Goal: Information Seeking & Learning: Find specific fact

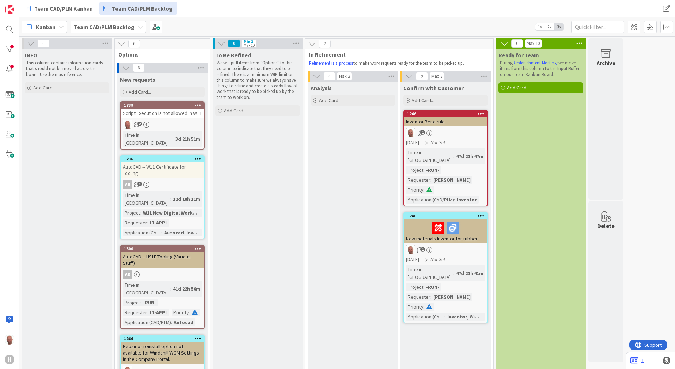
click at [143, 112] on div "Script Execution is not allowed in W11" at bounding box center [162, 112] width 83 height 9
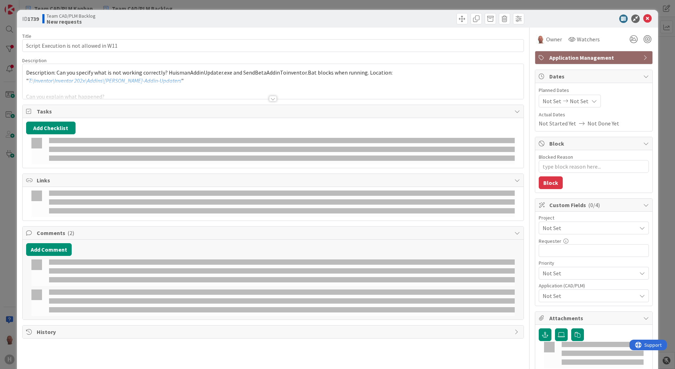
type textarea "x"
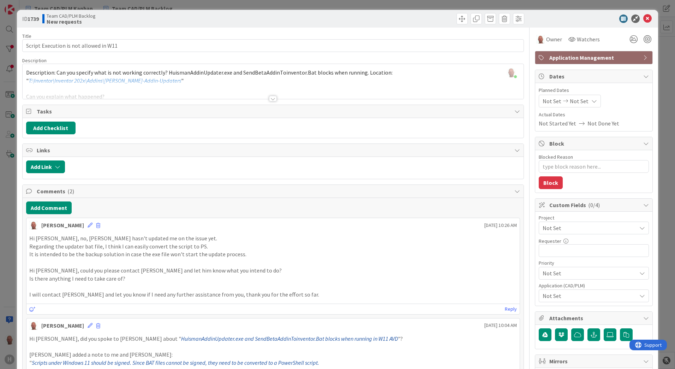
click at [273, 100] on div at bounding box center [273, 99] width 8 height 6
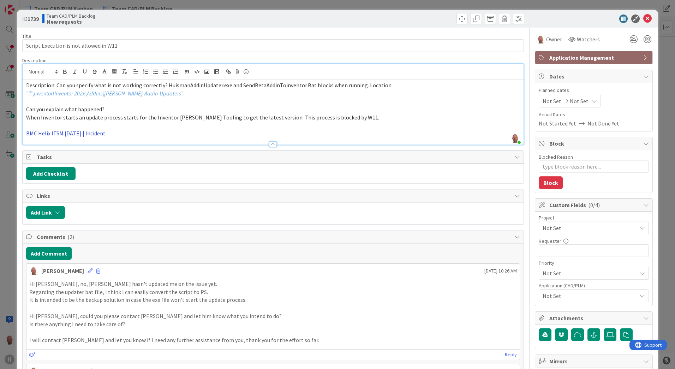
click at [83, 134] on link "BMC Helix ITSM 23.3.02 | Incident" at bounding box center [65, 133] width 79 height 7
click at [73, 145] on link "https://huisman-smartit.onbmc.com/smartit/app/#/incident/AGGEFRDUJONBTASYPPD1SY…" at bounding box center [63, 146] width 71 height 9
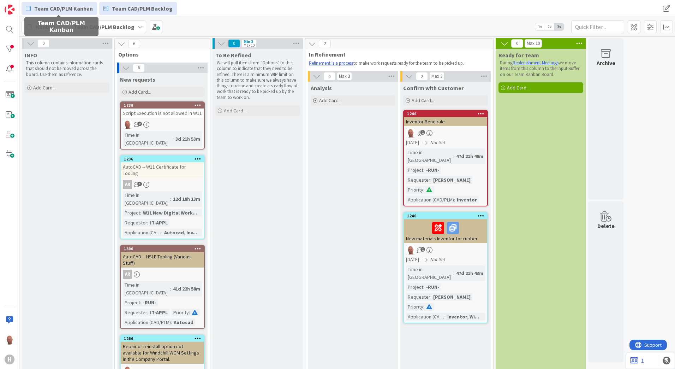
click at [52, 7] on span "Team CAD/PLM Kanban" at bounding box center [63, 8] width 59 height 8
